Goal: Task Accomplishment & Management: Use online tool/utility

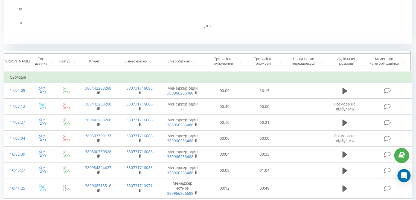
scroll to position [185, 0]
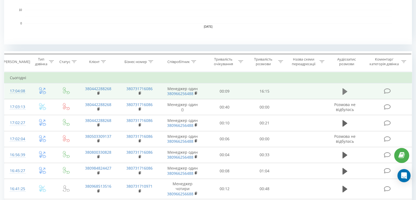
click at [346, 91] on icon at bounding box center [344, 91] width 5 height 7
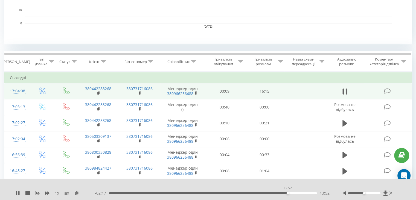
click at [287, 192] on div "13:52" at bounding box center [213, 193] width 208 height 2
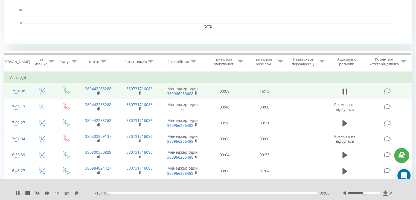
click at [264, 191] on div "- 16:10 00:00 00:00" at bounding box center [212, 192] width 235 height 5
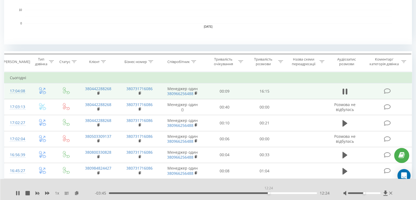
click at [268, 192] on div "12:24" at bounding box center [213, 193] width 208 height 2
click at [389, 192] on icon at bounding box center [390, 193] width 3 height 4
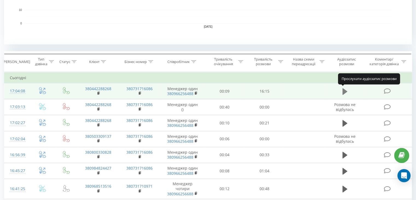
click at [341, 92] on button at bounding box center [345, 91] width 8 height 8
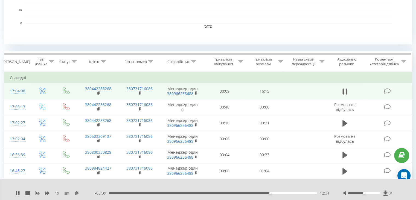
click at [390, 193] on icon at bounding box center [390, 192] width 3 height 3
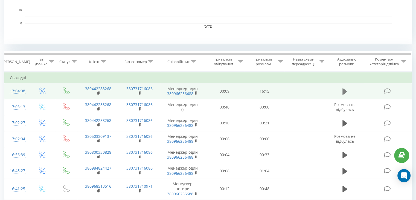
click at [345, 89] on icon at bounding box center [344, 91] width 5 height 8
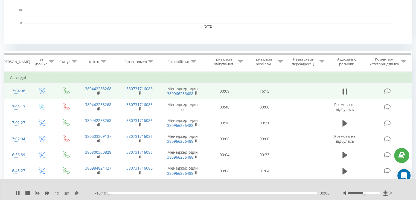
click at [391, 191] on icon at bounding box center [390, 193] width 3 height 4
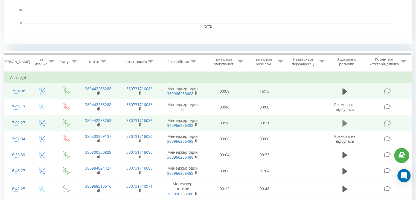
click at [347, 122] on button at bounding box center [345, 123] width 8 height 8
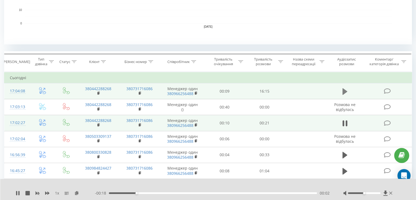
click at [341, 92] on button at bounding box center [345, 91] width 8 height 8
click at [113, 194] on div "- 03:36 12:34 12:34" at bounding box center [212, 192] width 235 height 5
click at [113, 193] on div "00:20" at bounding box center [213, 193] width 208 height 2
click at [119, 192] on div "00:50" at bounding box center [213, 193] width 208 height 2
click at [145, 193] on div "02:51" at bounding box center [213, 193] width 208 height 2
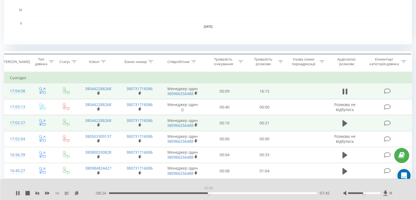
click at [209, 192] on div "07:45" at bounding box center [213, 193] width 208 height 2
click at [293, 193] on div "14:19" at bounding box center [213, 193] width 208 height 2
click at [390, 191] on icon at bounding box center [390, 193] width 3 height 4
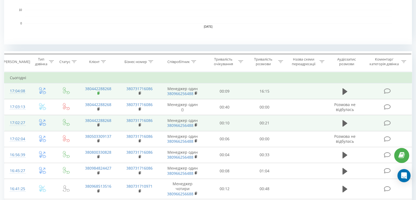
click at [99, 91] on icon at bounding box center [98, 93] width 3 height 4
